Goal: Navigation & Orientation: Find specific page/section

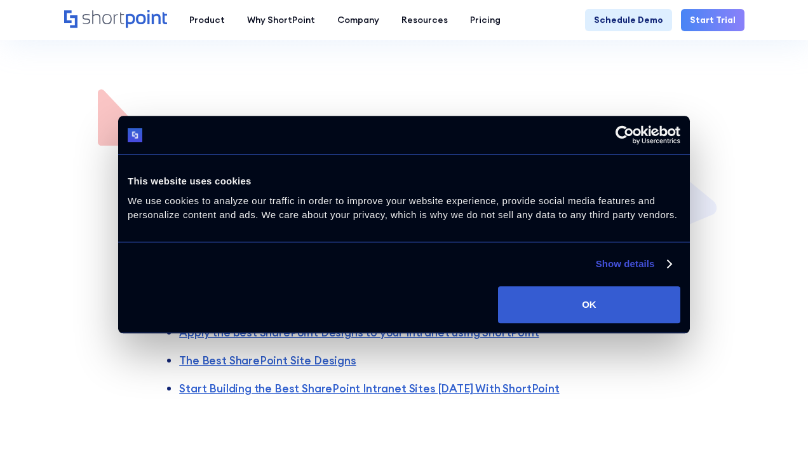
scroll to position [549, 0]
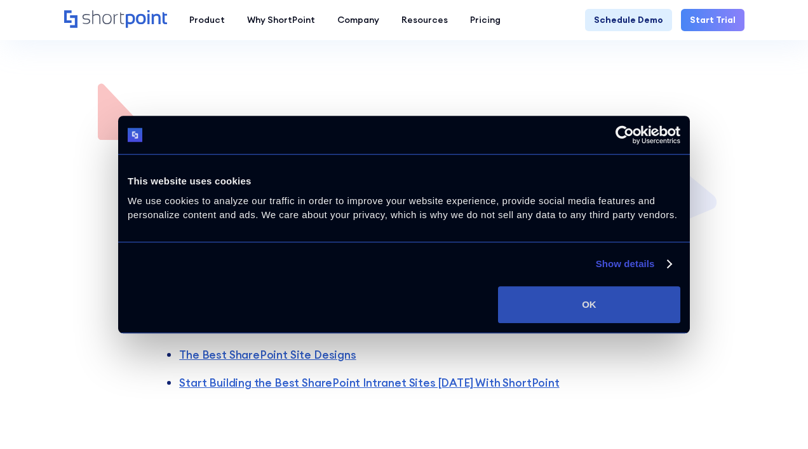
drag, startPoint x: 611, startPoint y: 302, endPoint x: 571, endPoint y: 302, distance: 40.0
click at [611, 302] on button "OK" at bounding box center [589, 304] width 182 height 37
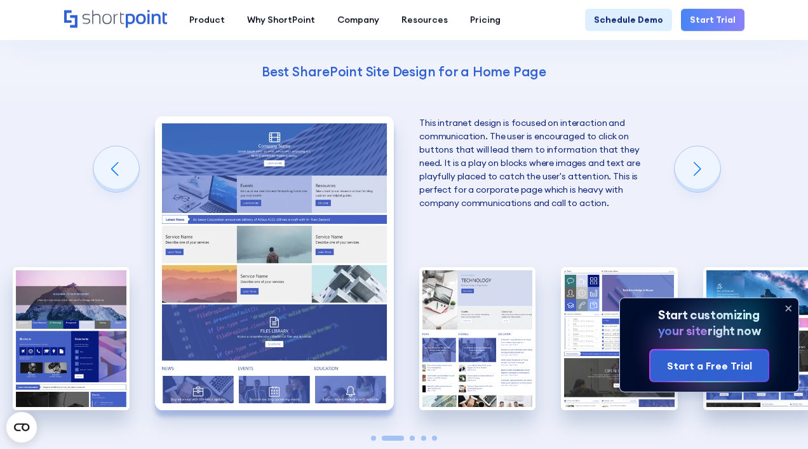
scroll to position [2196, 0]
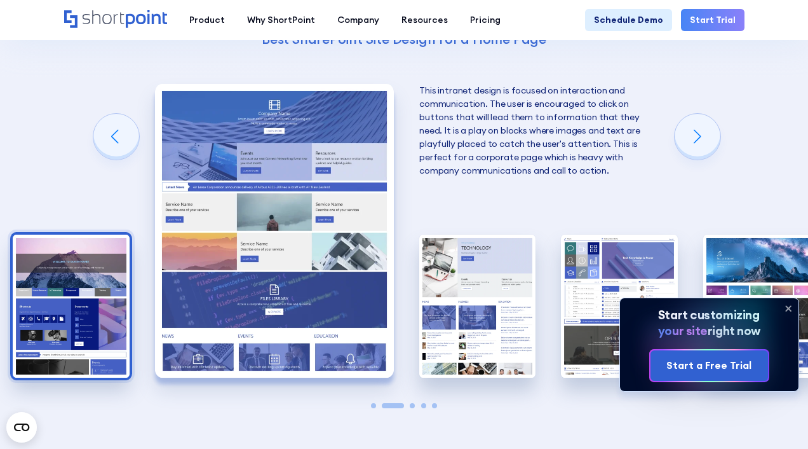
click at [57, 283] on img "1 / 5" at bounding box center [71, 305] width 116 height 143
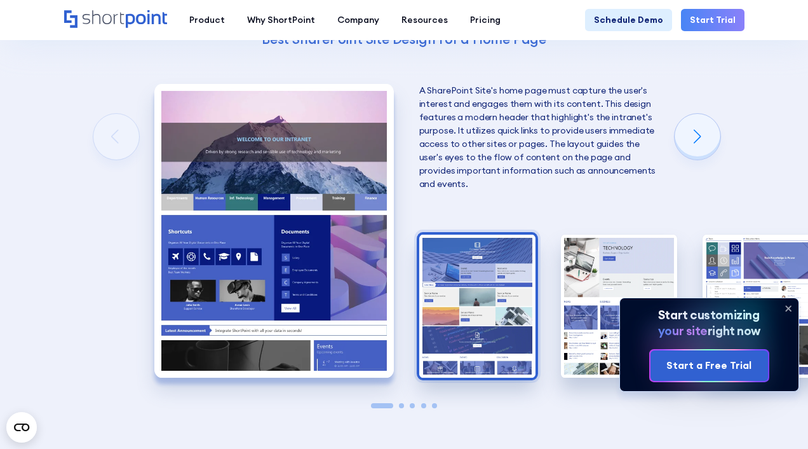
click at [471, 283] on img "2 / 5" at bounding box center [477, 305] width 116 height 143
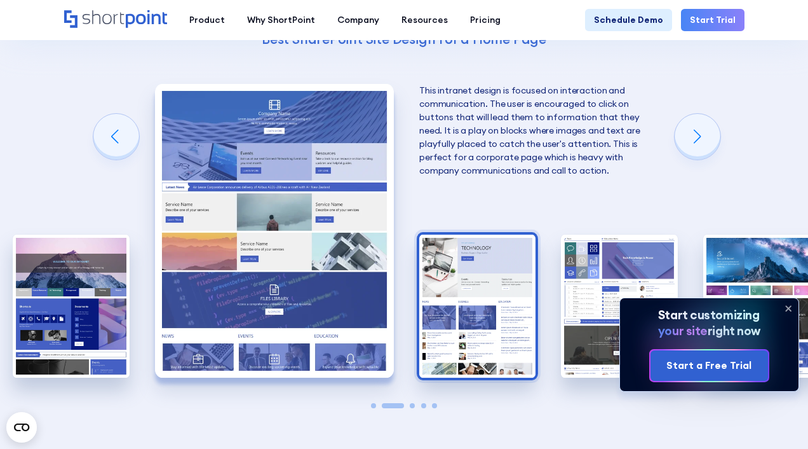
click at [493, 315] on img "3 / 5" at bounding box center [477, 305] width 116 height 143
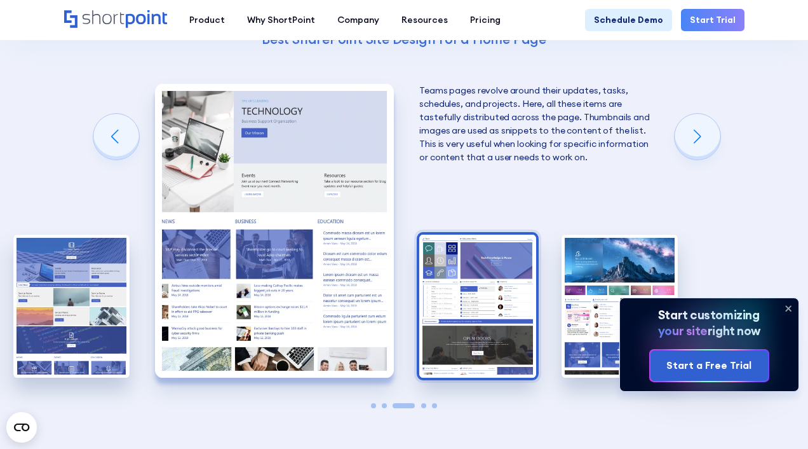
click at [467, 314] on img "4 / 5" at bounding box center [477, 305] width 116 height 143
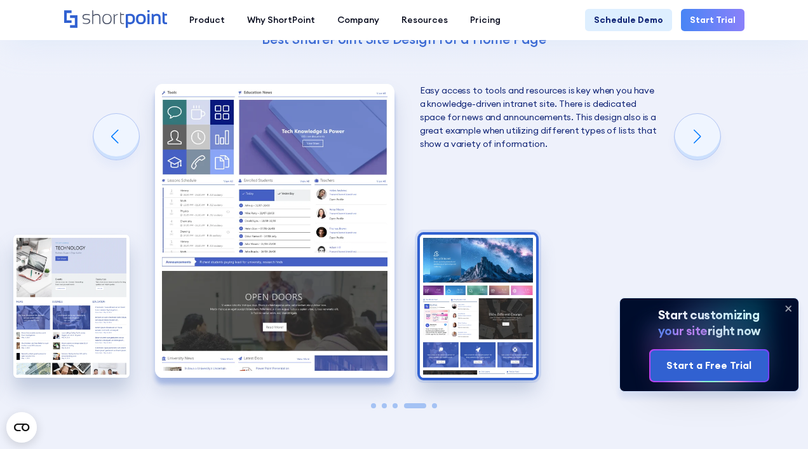
click at [510, 259] on img "5 / 5" at bounding box center [478, 305] width 116 height 143
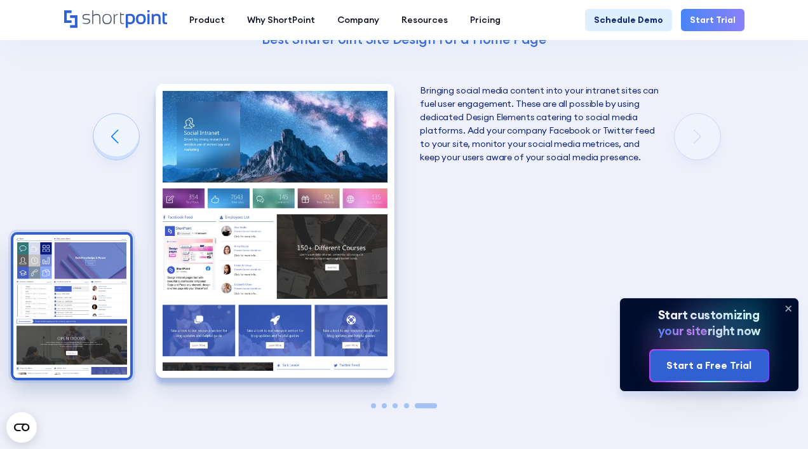
click at [78, 273] on img "4 / 5" at bounding box center [71, 305] width 116 height 143
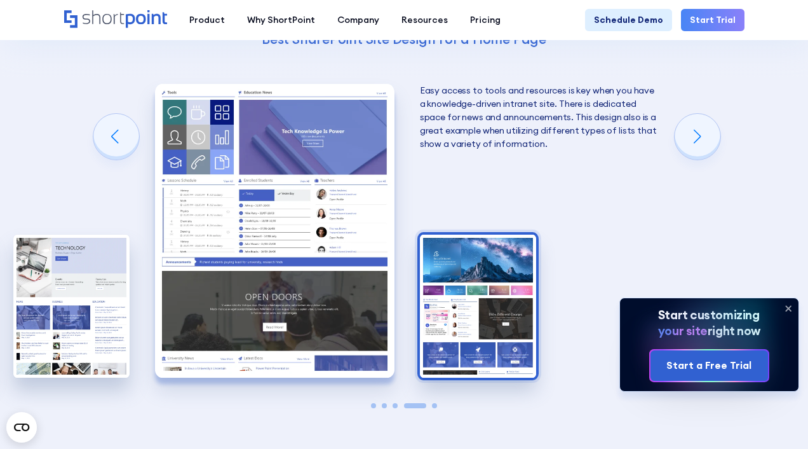
click at [477, 245] on img "5 / 5" at bounding box center [478, 305] width 116 height 143
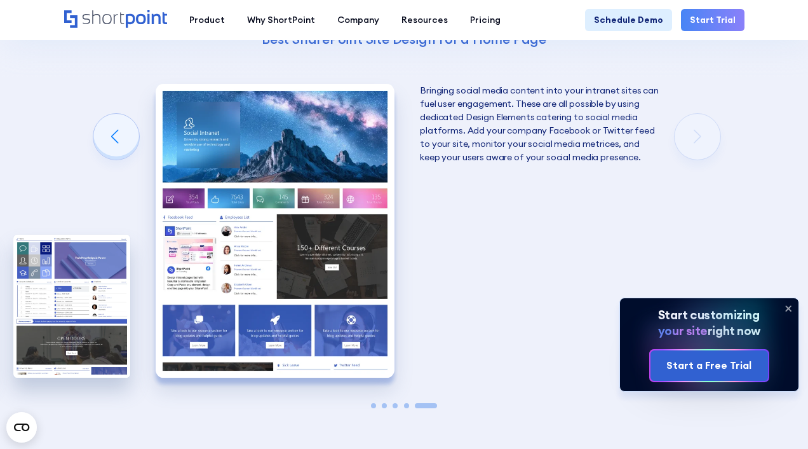
click at [405, 403] on span "Go to slide 4" at bounding box center [406, 405] width 5 height 5
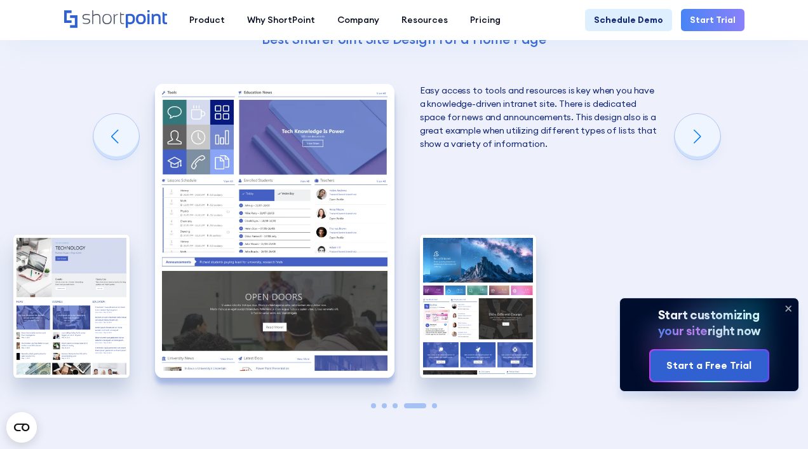
click at [396, 403] on span "Go to slide 3" at bounding box center [395, 405] width 5 height 5
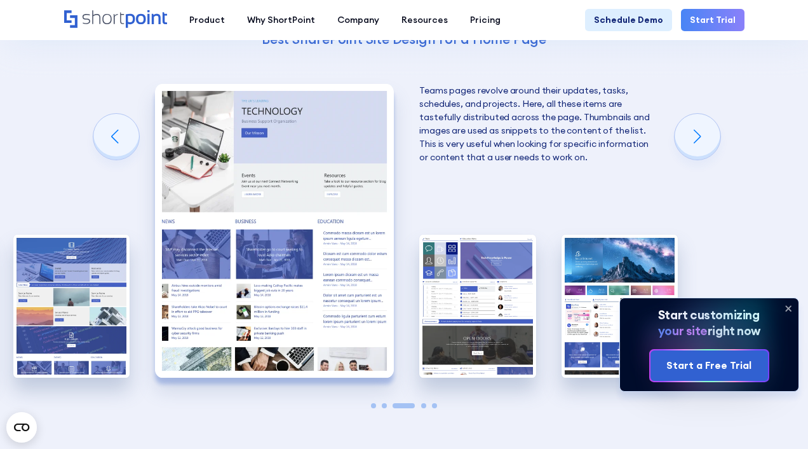
click at [314, 215] on img "3 / 5" at bounding box center [274, 231] width 239 height 294
click at [302, 133] on img "3 / 5" at bounding box center [274, 231] width 239 height 294
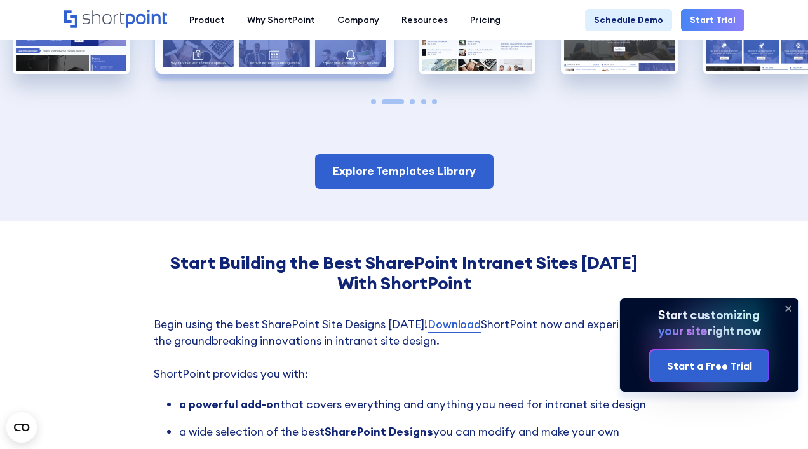
scroll to position [2471, 0]
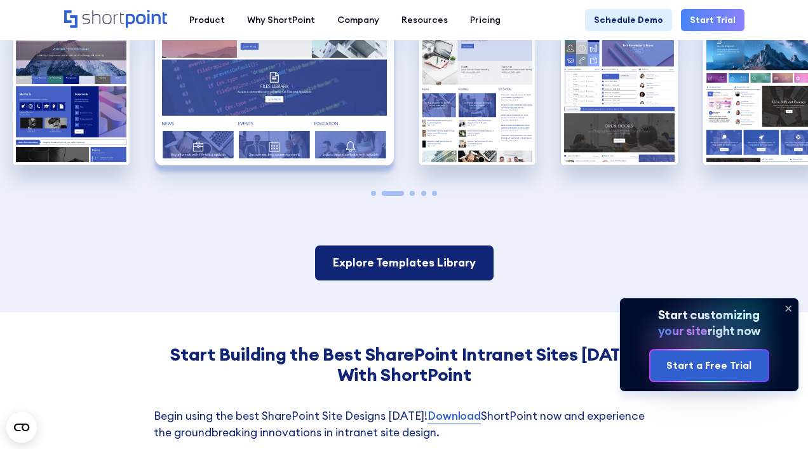
click at [416, 252] on link "Explore Templates Library" at bounding box center [404, 262] width 179 height 34
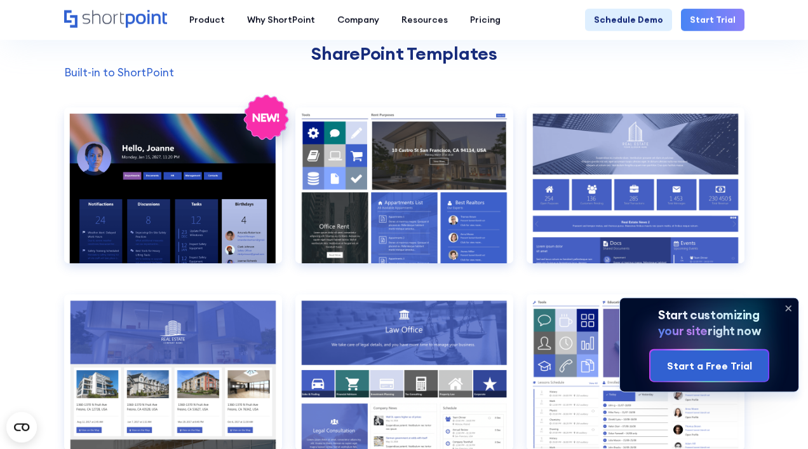
scroll to position [1007, 0]
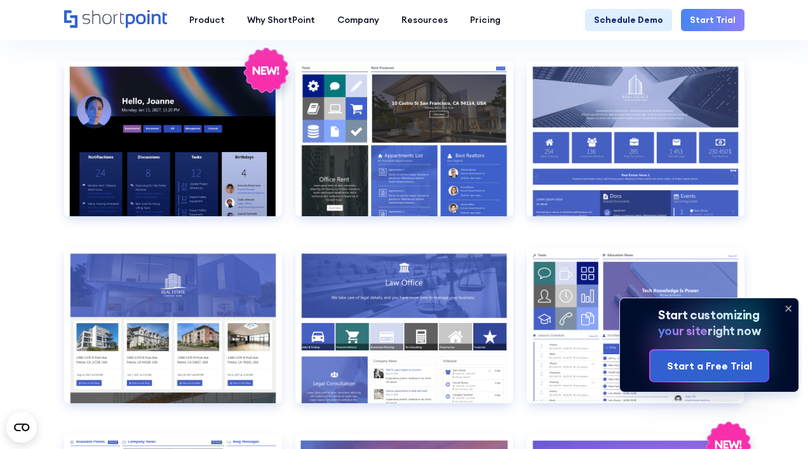
click at [789, 309] on icon at bounding box center [788, 308] width 5 height 5
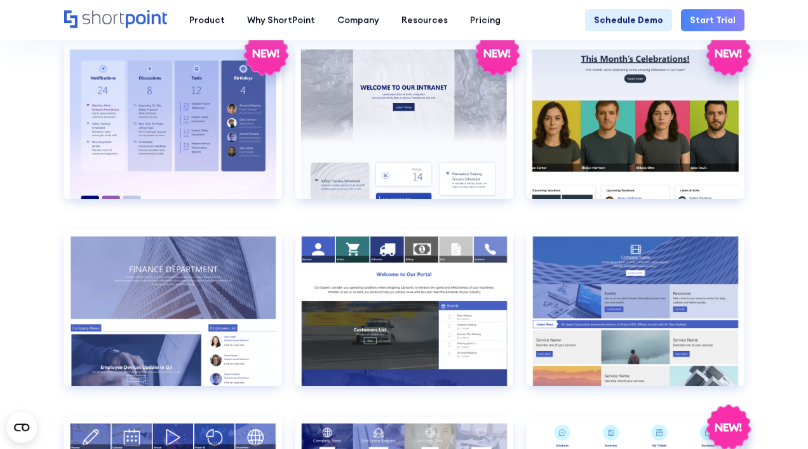
scroll to position [1922, 0]
